Goal: Transaction & Acquisition: Purchase product/service

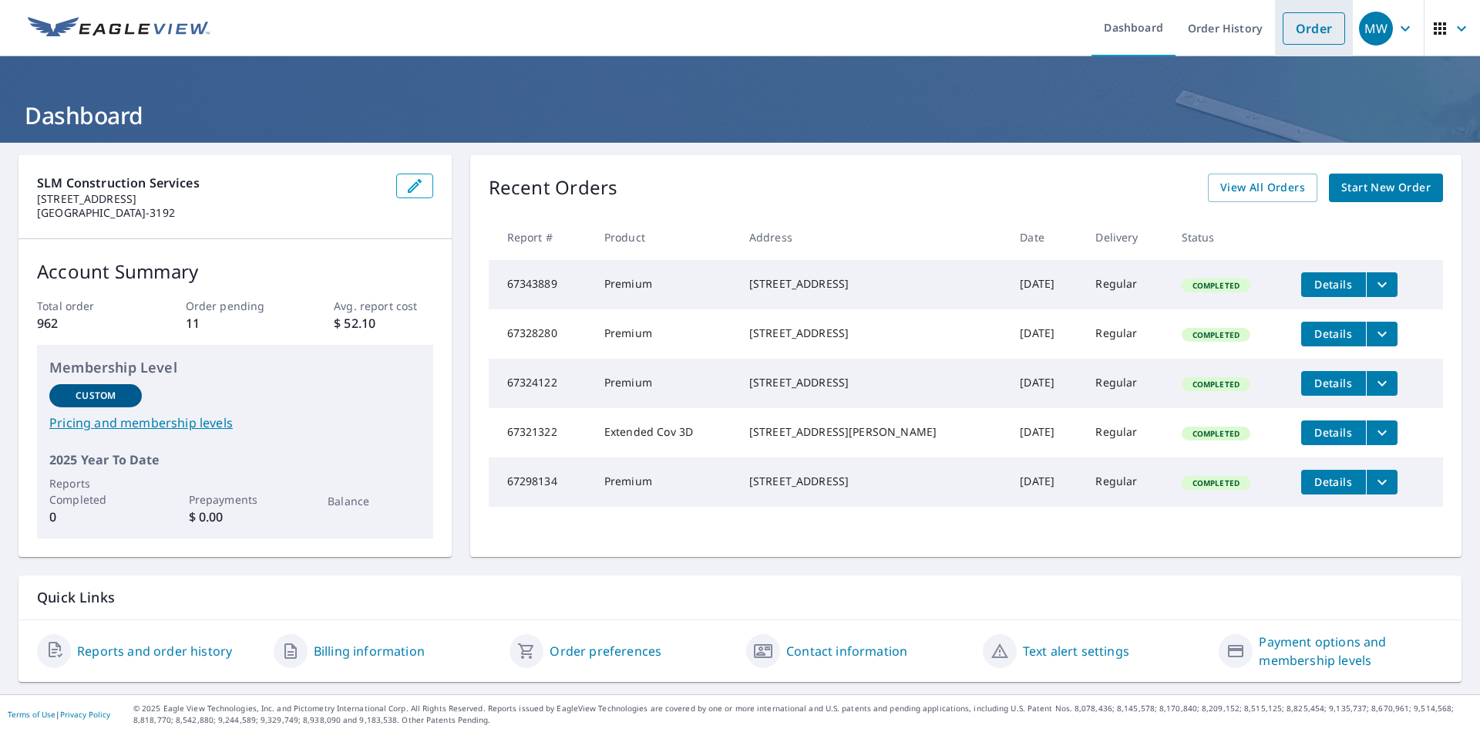
click at [1299, 23] on link "Order" at bounding box center [1314, 28] width 62 height 32
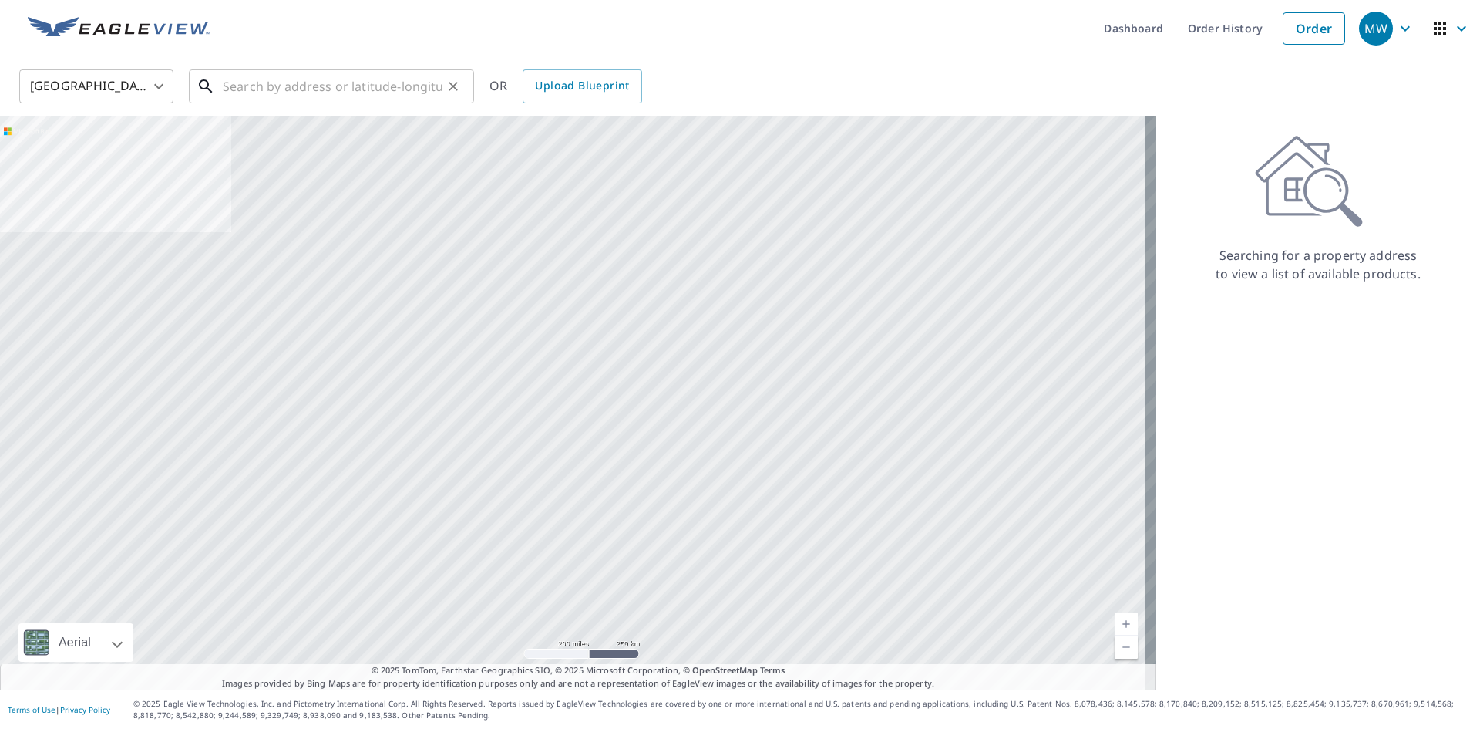
click at [235, 79] on input "text" at bounding box center [333, 86] width 220 height 43
paste input "[STREET_ADDRESS]"
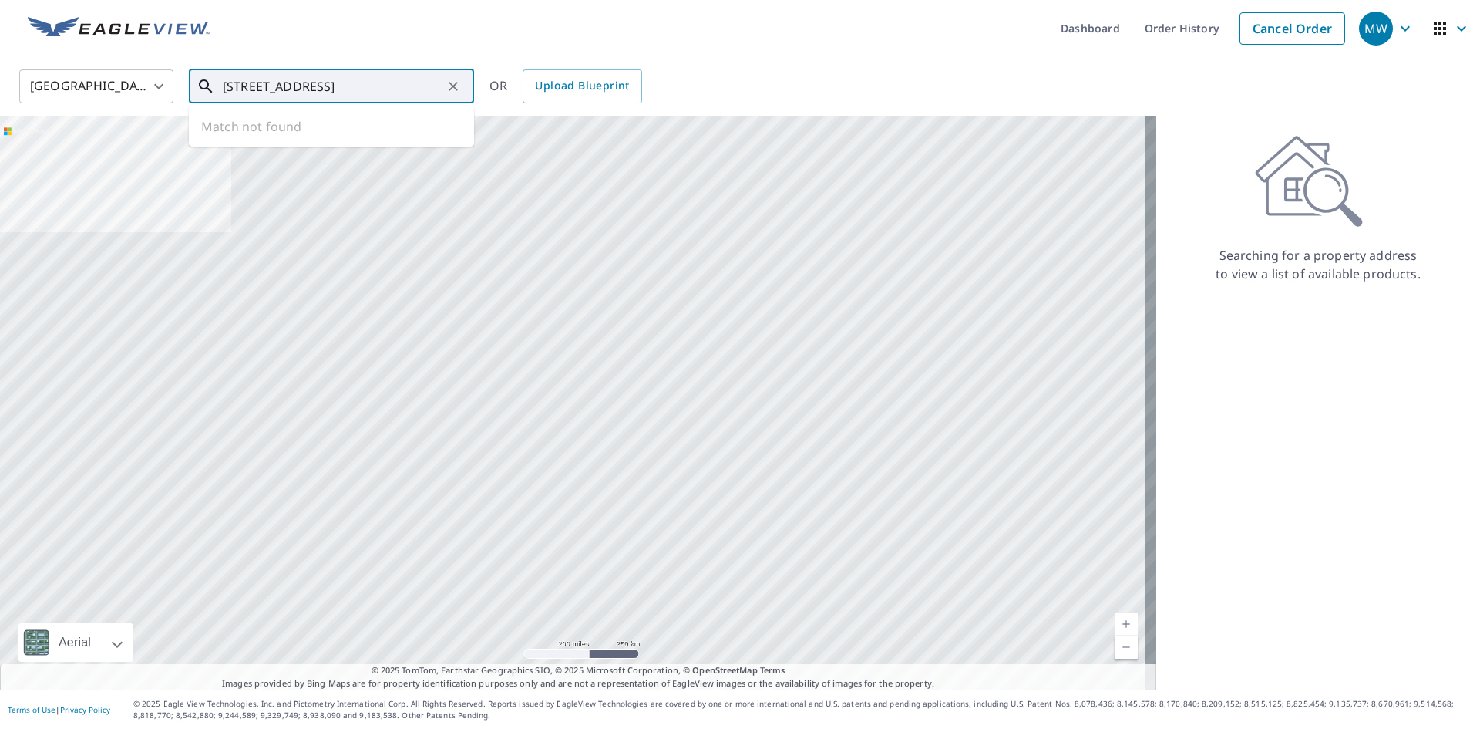
scroll to position [0, 14]
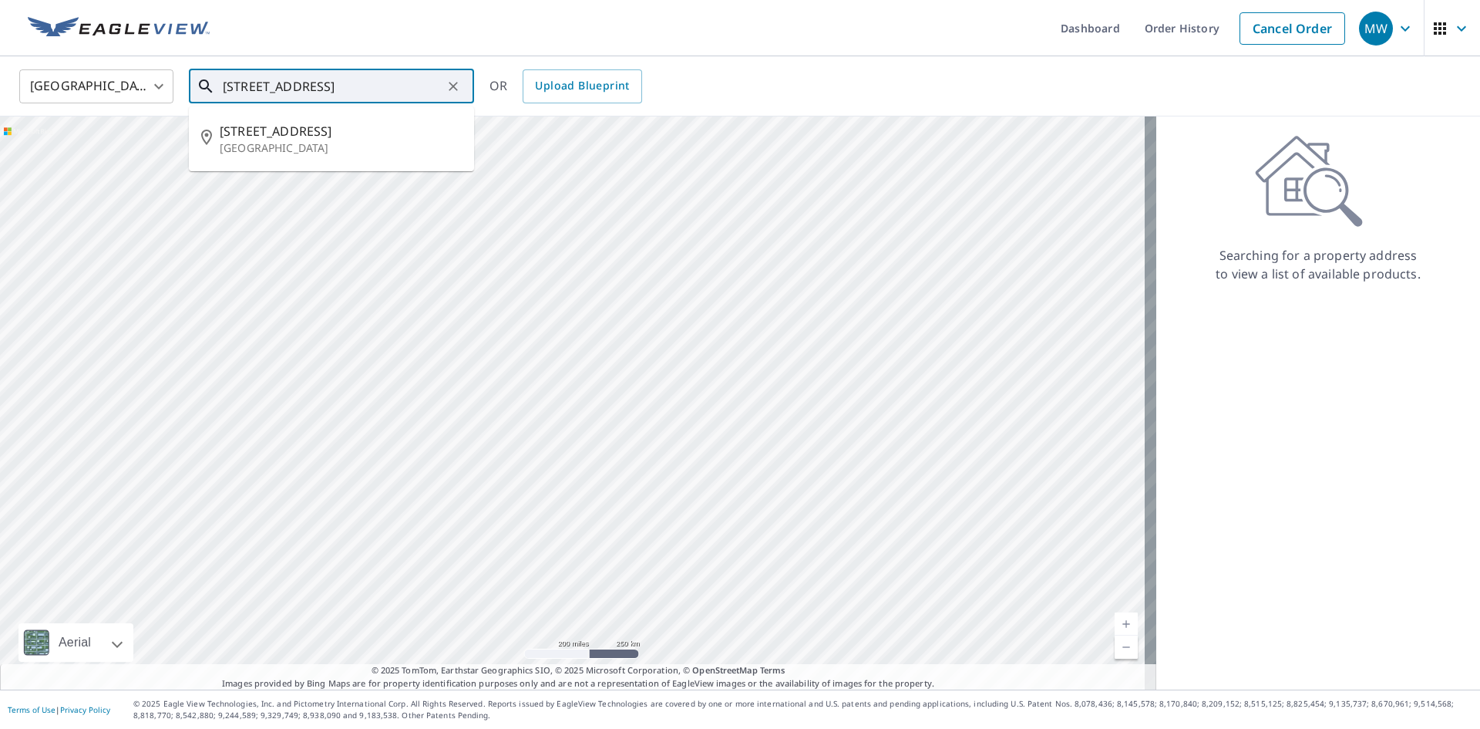
type input "[STREET_ADDRESS]"
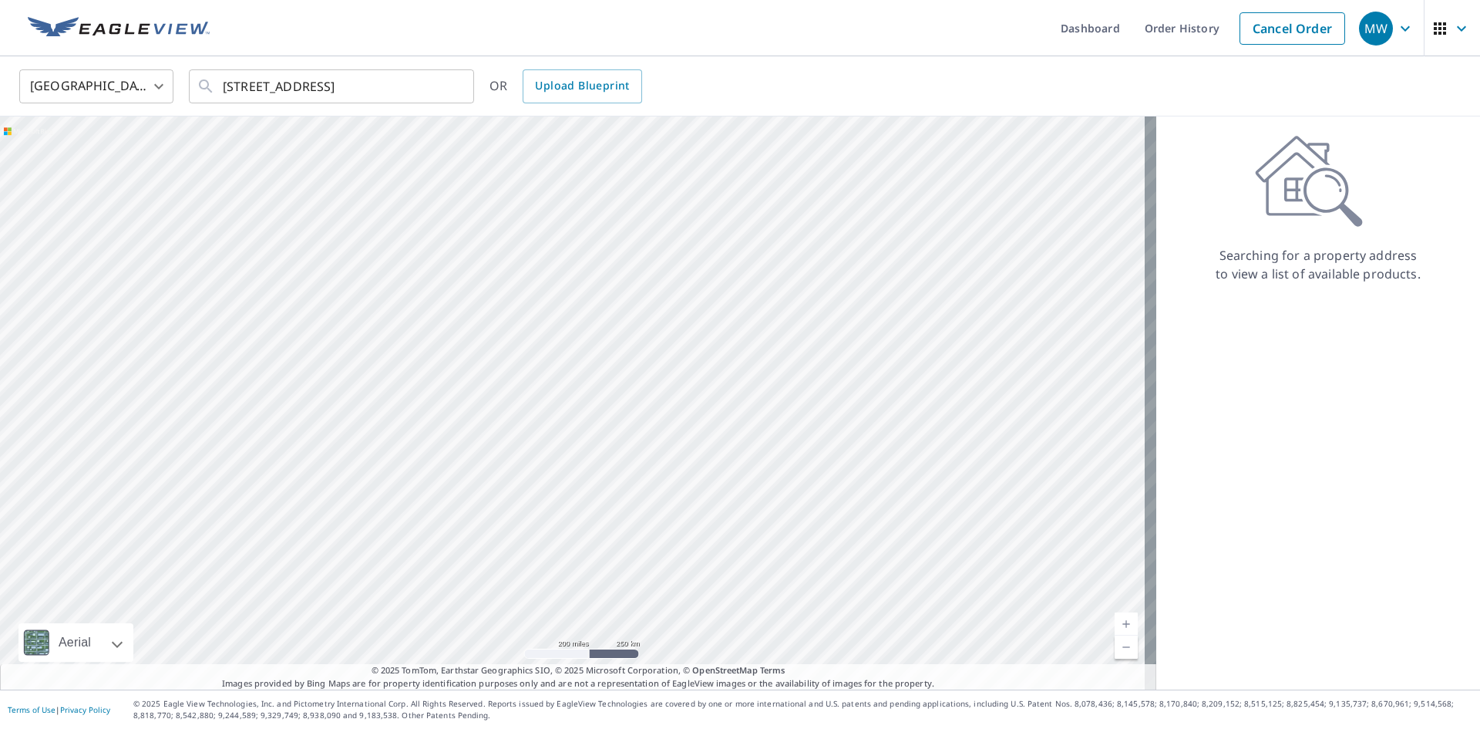
scroll to position [0, 0]
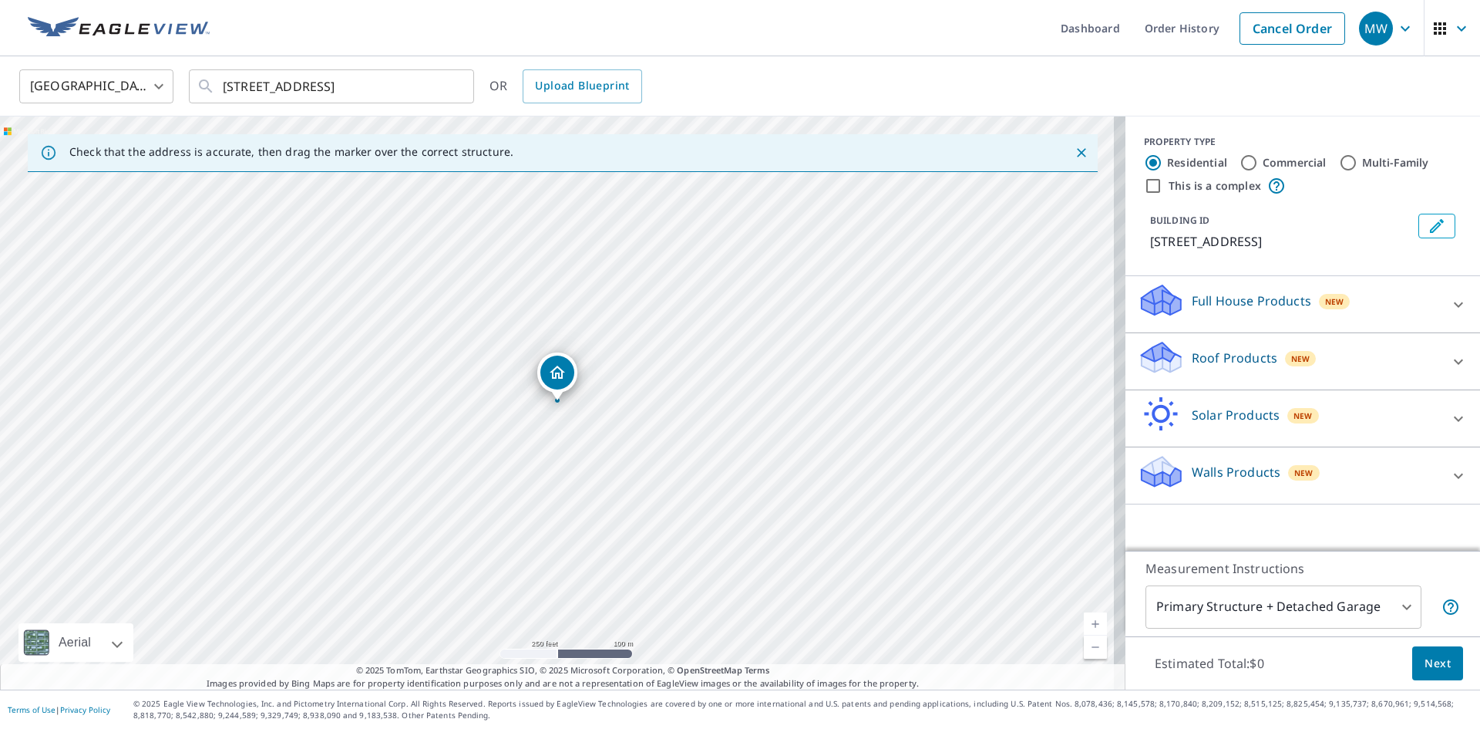
click at [1440, 361] on div at bounding box center [1458, 361] width 37 height 37
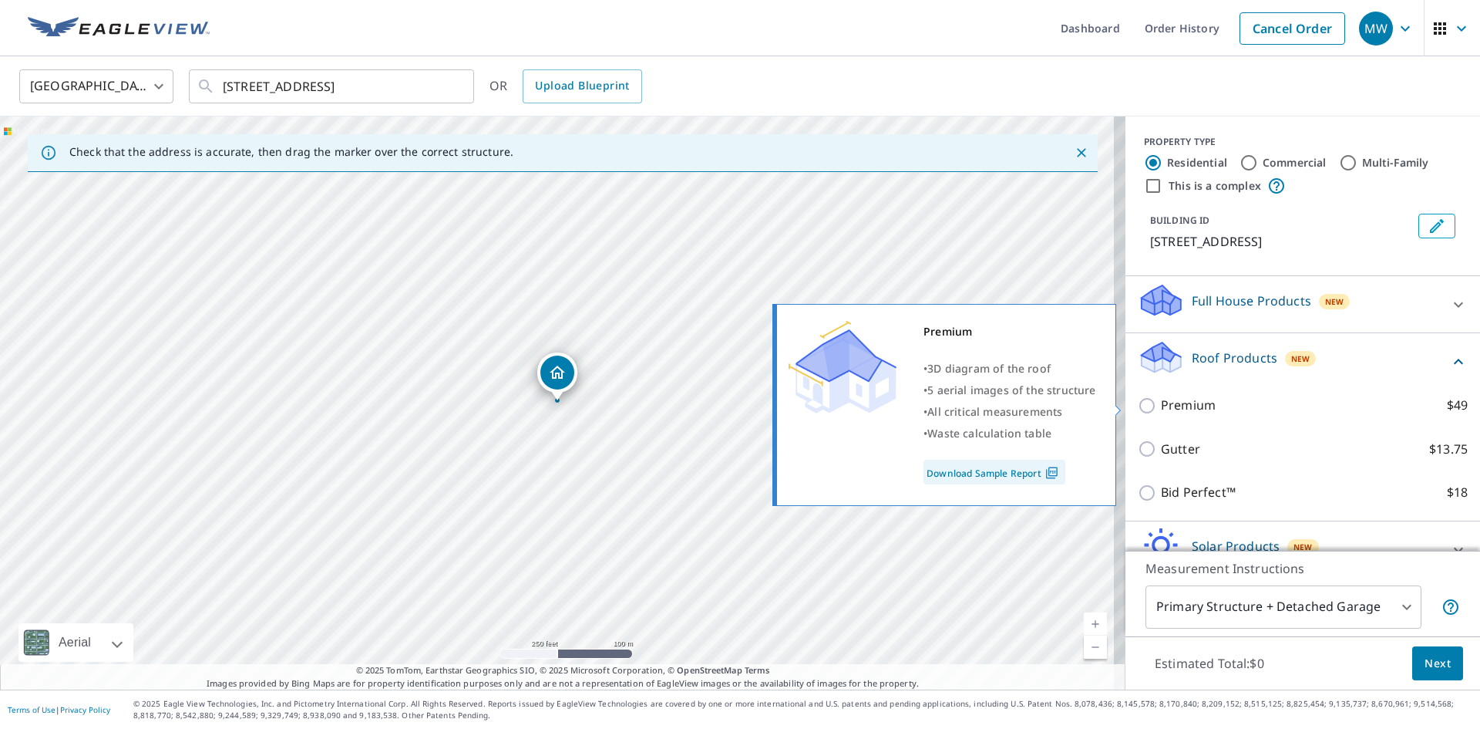
click at [1138, 409] on input "Premium $49" at bounding box center [1149, 405] width 23 height 19
checkbox input "true"
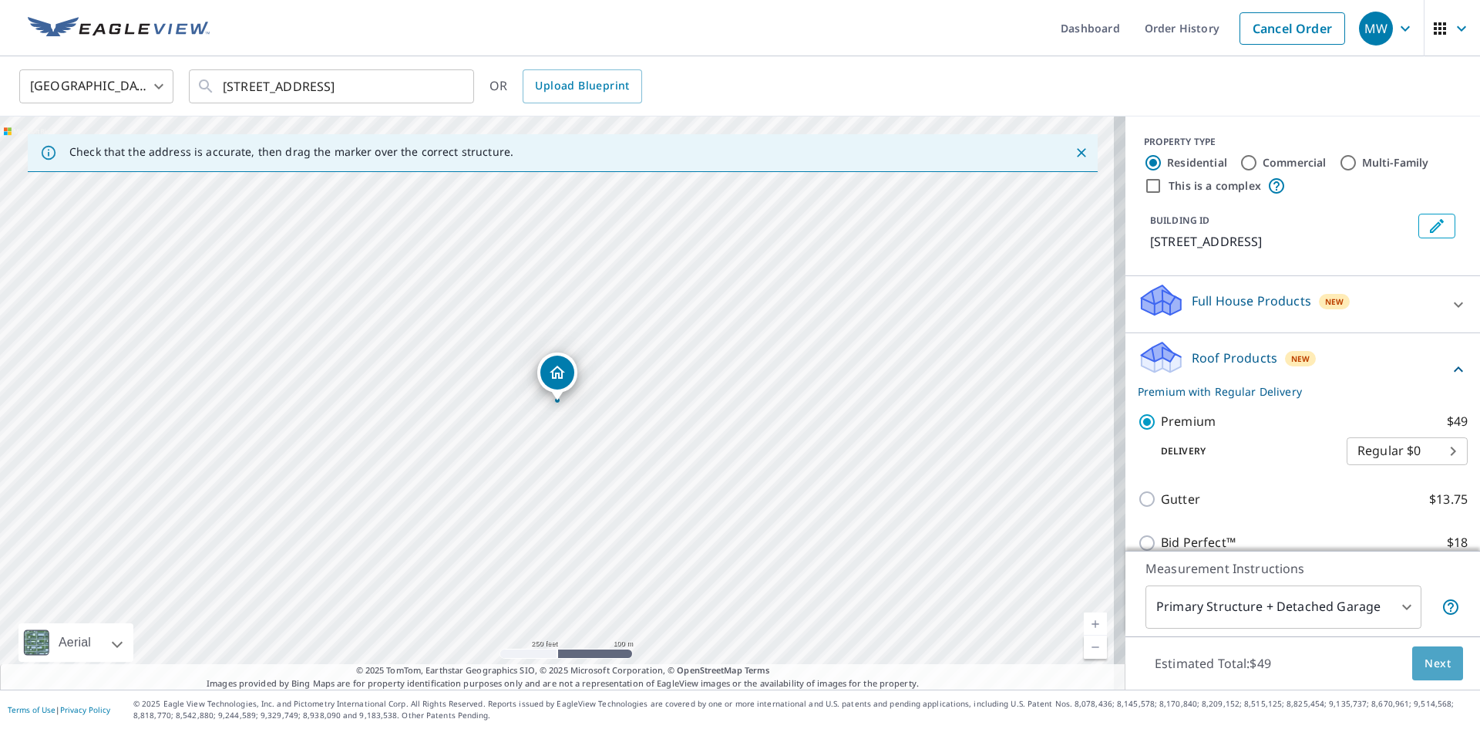
click at [1425, 665] on span "Next" at bounding box center [1438, 663] width 26 height 19
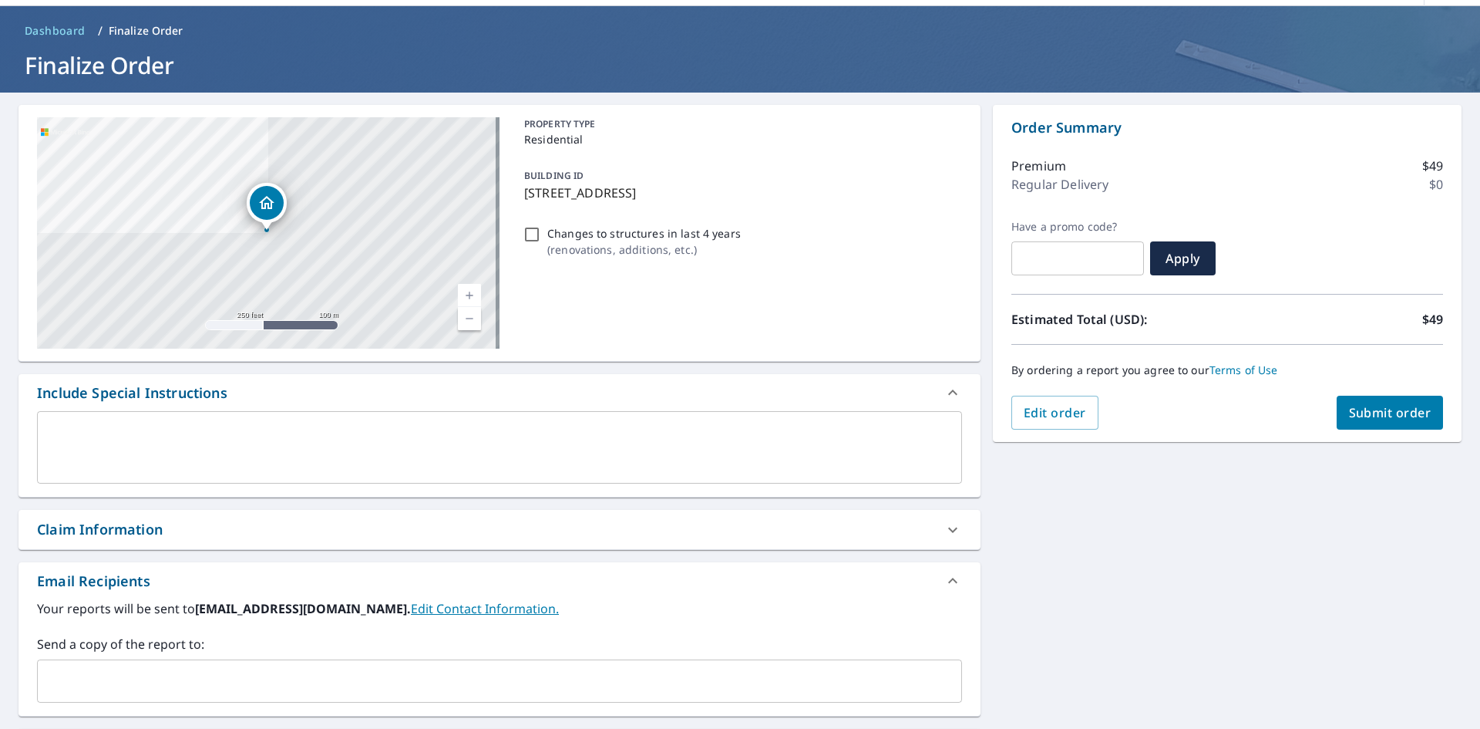
scroll to position [77, 0]
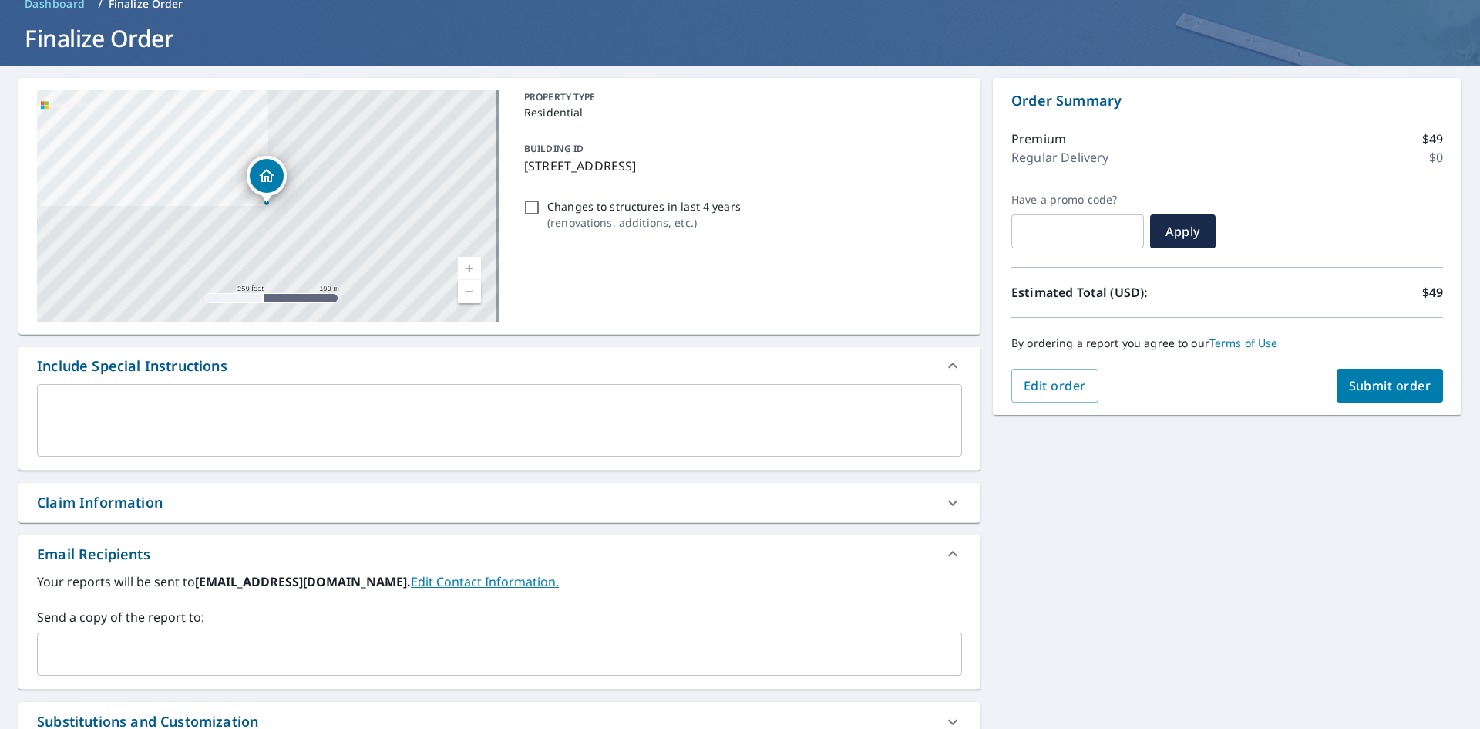
click at [176, 645] on input "text" at bounding box center [488, 653] width 888 height 29
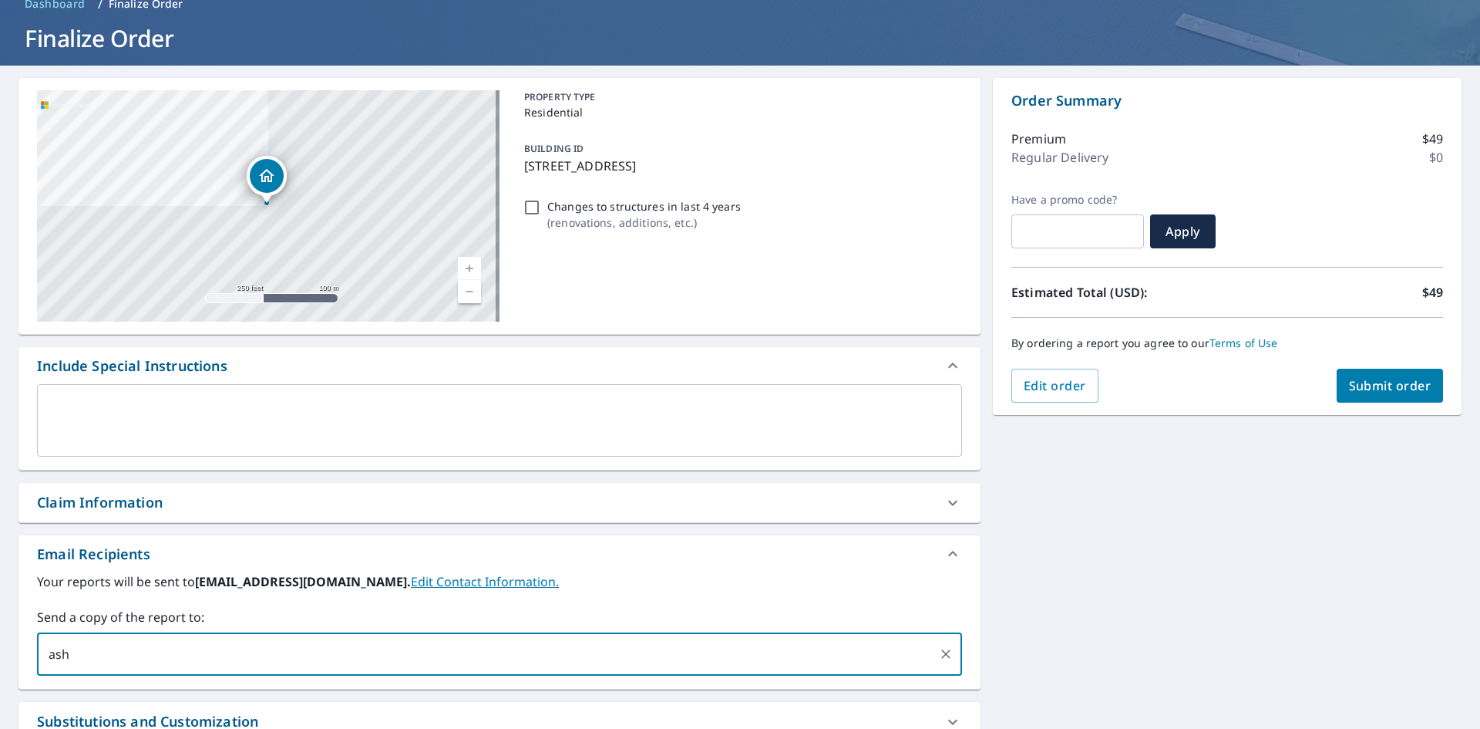
type input "ash"
type input "[PERSON_NAME][EMAIL_ADDRESS][DOMAIN_NAME]"
click at [1407, 381] on span "Submit order" at bounding box center [1390, 385] width 82 height 17
